Goal: Task Accomplishment & Management: Manage account settings

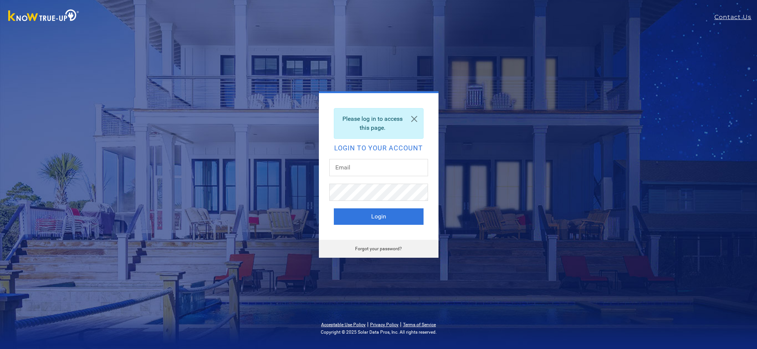
click at [353, 168] on input "text" at bounding box center [378, 167] width 99 height 17
type input "[EMAIL_ADDRESS][DOMAIN_NAME]"
click at [373, 218] on button "Login" at bounding box center [379, 216] width 90 height 16
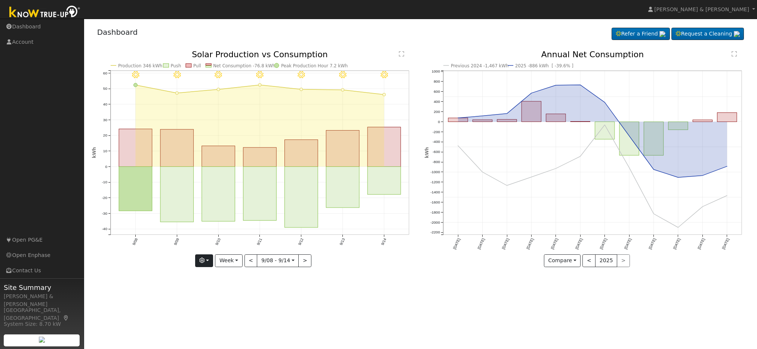
click at [210, 260] on button "button" at bounding box center [204, 260] width 18 height 13
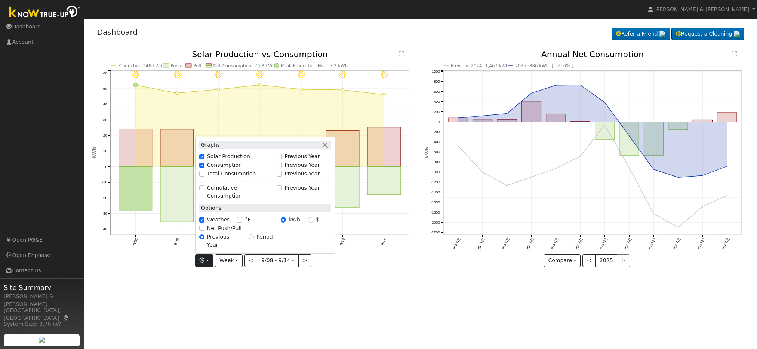
click at [210, 260] on button "button" at bounding box center [204, 260] width 18 height 13
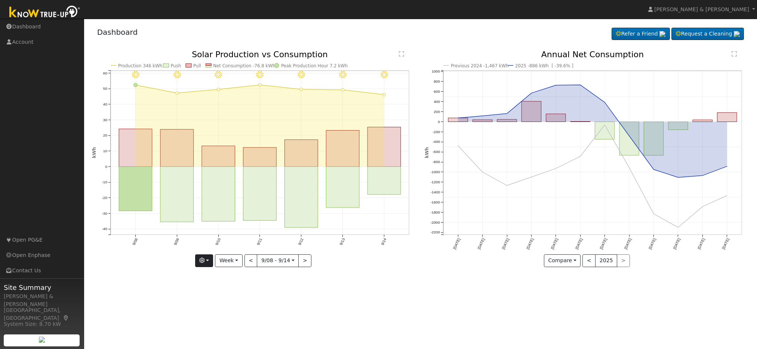
click at [210, 260] on button "button" at bounding box center [204, 260] width 18 height 13
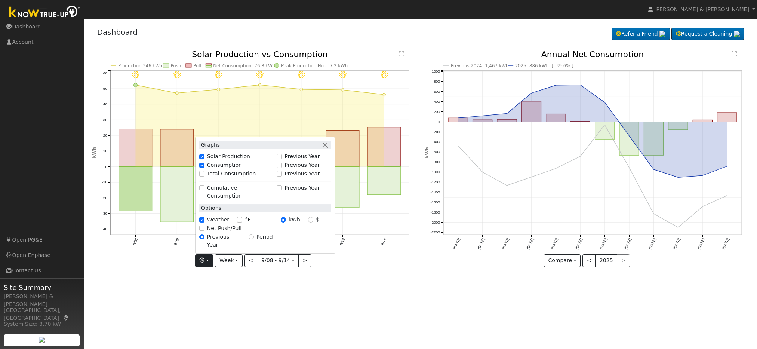
click at [310, 222] on input "$" at bounding box center [310, 219] width 5 height 5
radio input "true"
radio input "false"
click at [326, 285] on div "User Profile First name Last name Email Email Notifications No Emails No Emails…" at bounding box center [420, 184] width 673 height 330
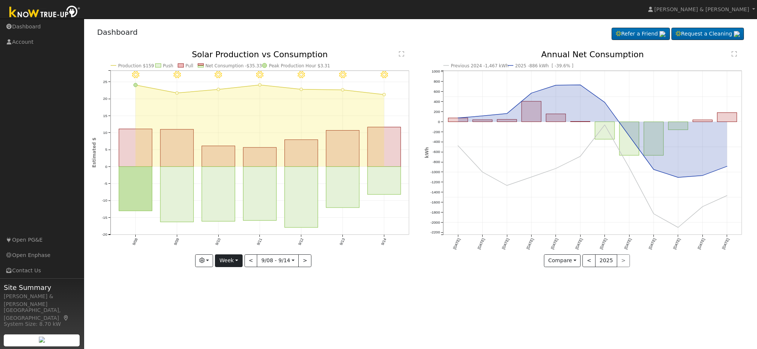
click at [237, 259] on button "Week" at bounding box center [228, 260] width 27 height 13
click at [229, 295] on link "Month" at bounding box center [241, 297] width 52 height 10
type input "2025-08-01"
